Goal: Information Seeking & Learning: Learn about a topic

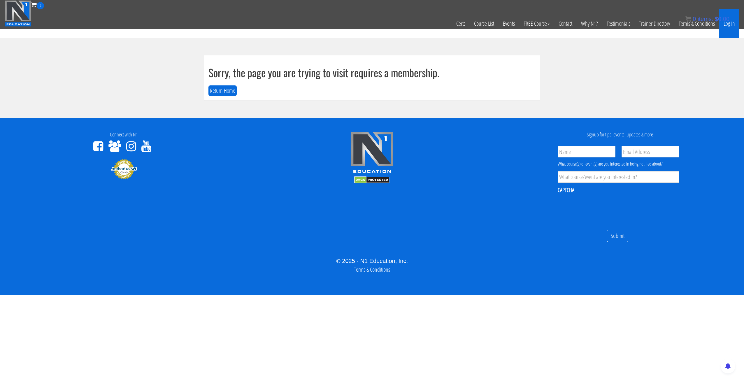
click at [722, 24] on link "Log In" at bounding box center [730, 23] width 20 height 29
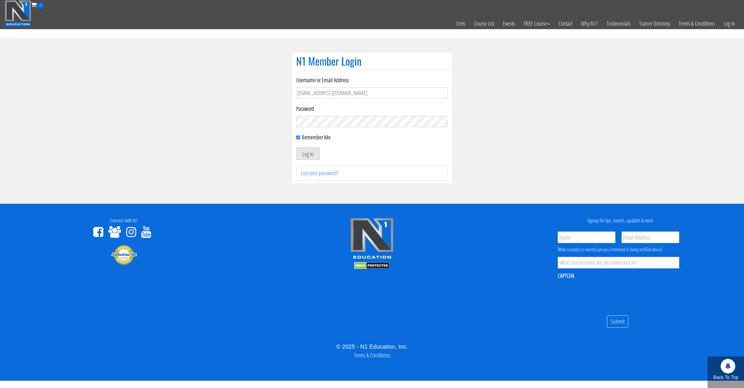
click at [304, 153] on button "Log In" at bounding box center [308, 154] width 24 height 12
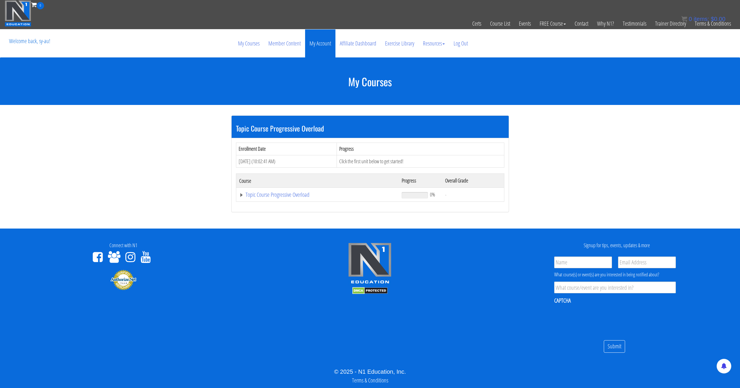
click at [308, 45] on link "My Account" at bounding box center [320, 43] width 30 height 28
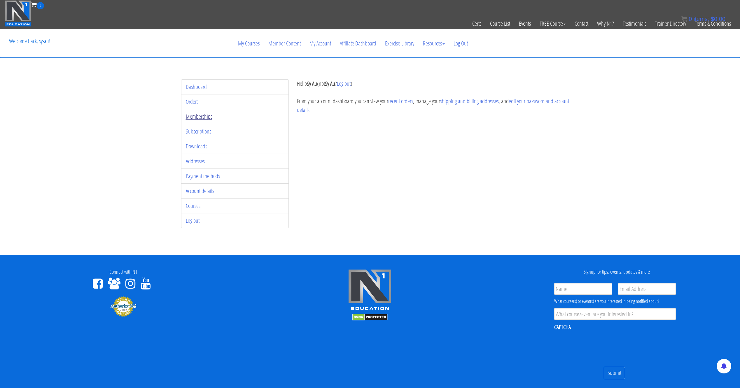
click at [201, 115] on link "Memberships" at bounding box center [199, 117] width 27 height 8
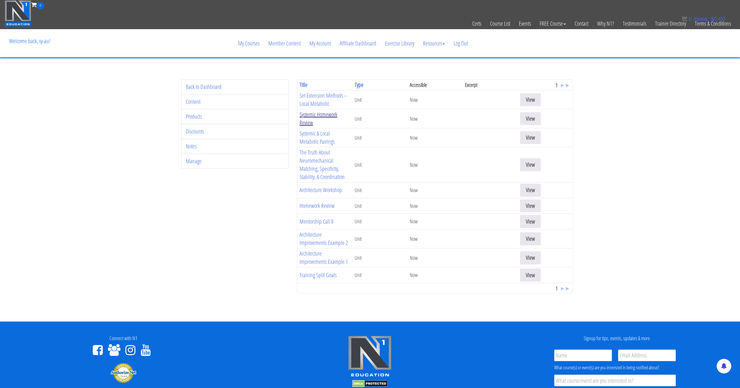
click at [307, 117] on link "Systemic Homework Review" at bounding box center [319, 119] width 38 height 16
click at [320, 102] on link "Set Extension Methods – Local Metabolic" at bounding box center [324, 100] width 48 height 16
click at [316, 115] on link "Systemic Homework Review" at bounding box center [319, 119] width 38 height 16
click at [316, 104] on link "Set Extension Methods – Local Metabolic" at bounding box center [324, 100] width 48 height 16
